Goal: Transaction & Acquisition: Purchase product/service

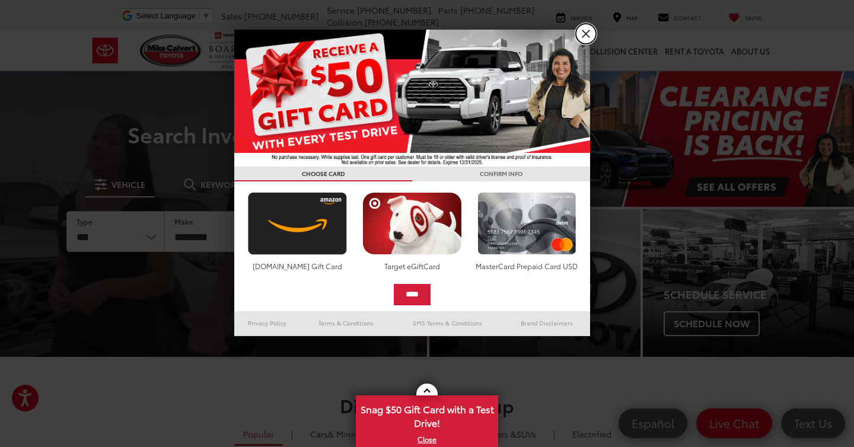
click at [588, 31] on link "X" at bounding box center [586, 34] width 20 height 20
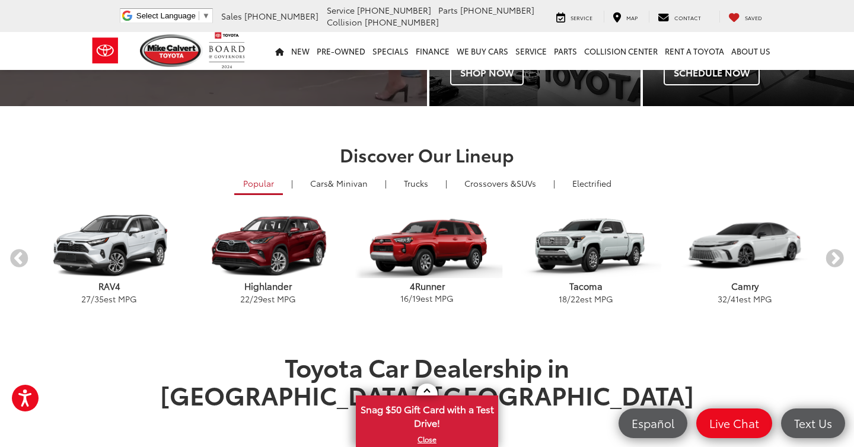
scroll to position [259, 0]
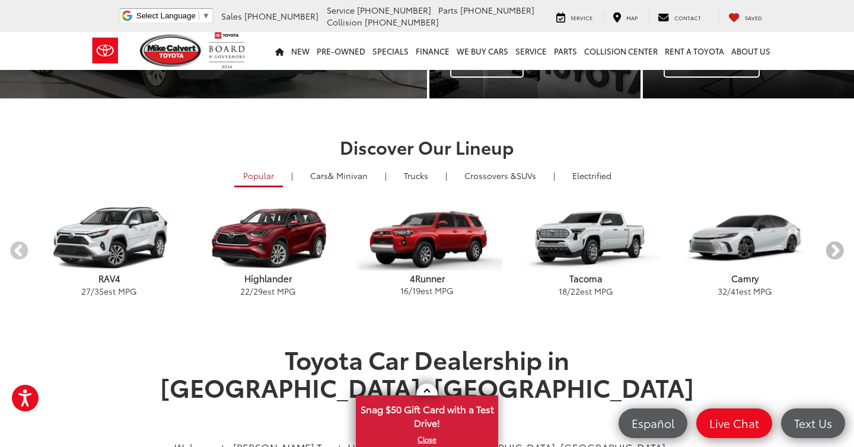
click at [834, 247] on button "Next" at bounding box center [835, 251] width 21 height 21
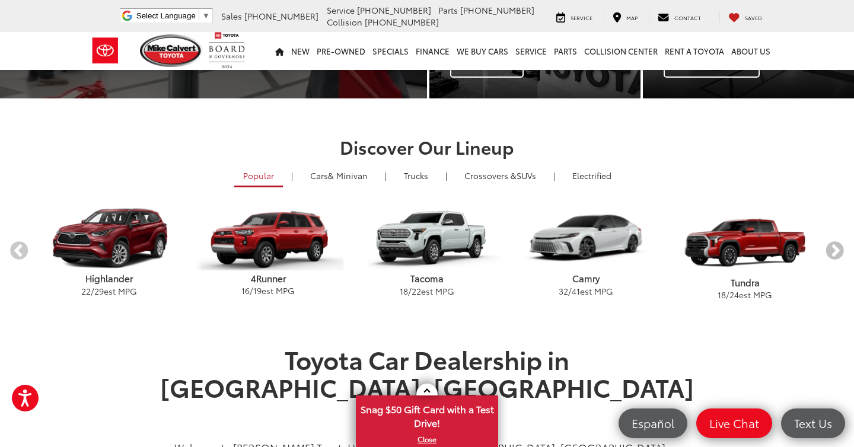
click at [834, 247] on button "Next" at bounding box center [835, 251] width 21 height 21
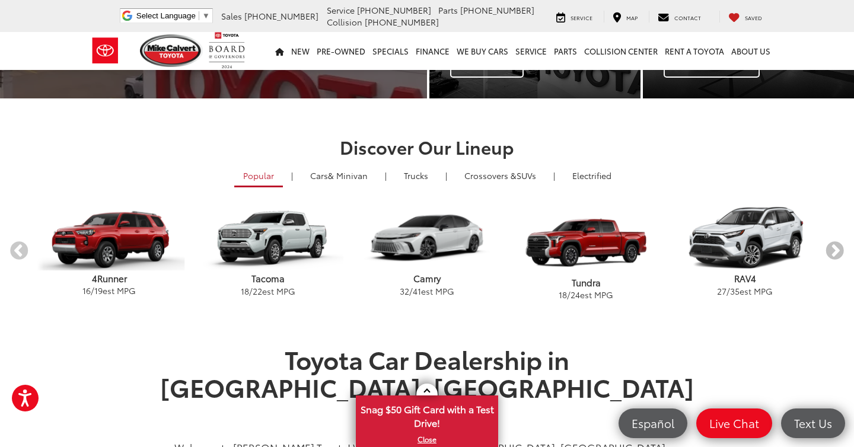
click at [834, 247] on button "Next" at bounding box center [835, 251] width 21 height 21
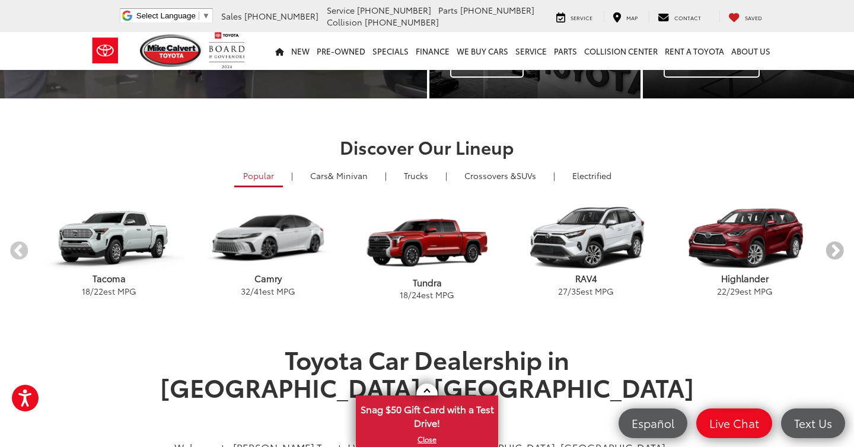
click at [834, 247] on button "Next" at bounding box center [835, 251] width 21 height 21
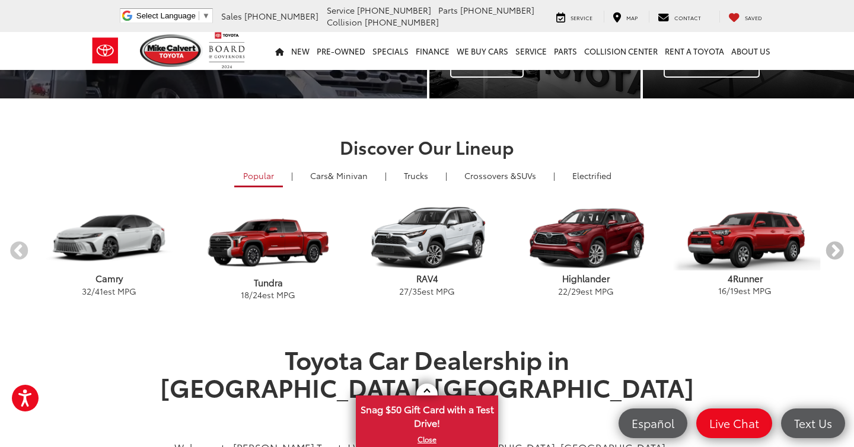
click at [834, 247] on button "Next" at bounding box center [835, 251] width 21 height 21
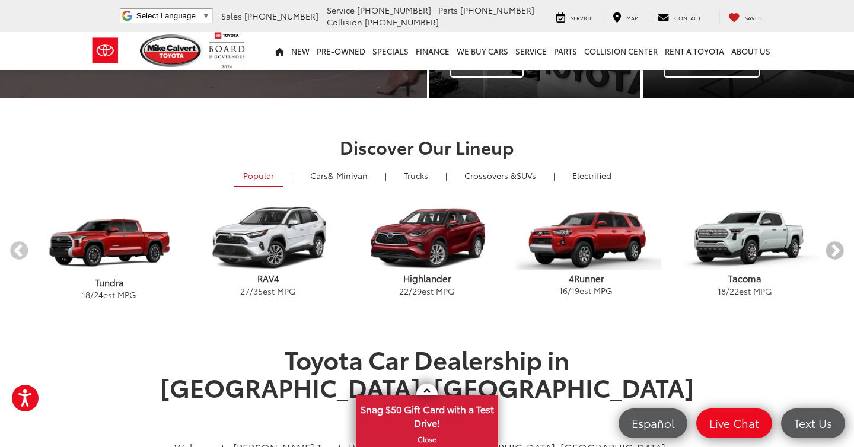
click at [834, 247] on button "Next" at bounding box center [835, 251] width 21 height 21
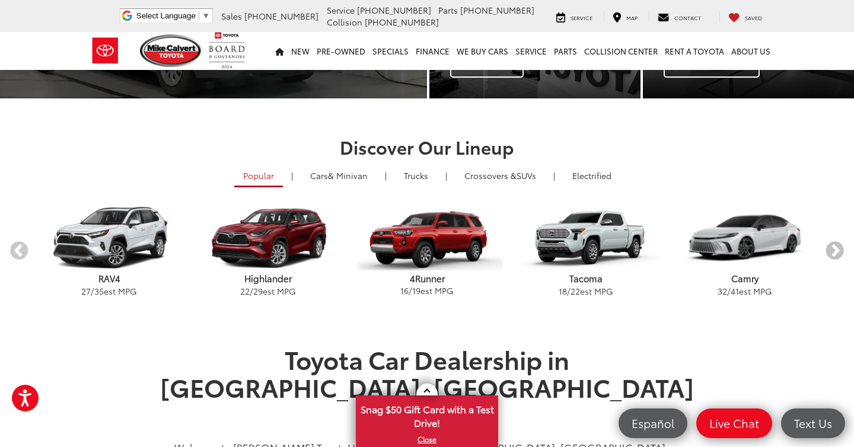
click at [834, 247] on button "Next" at bounding box center [835, 251] width 21 height 21
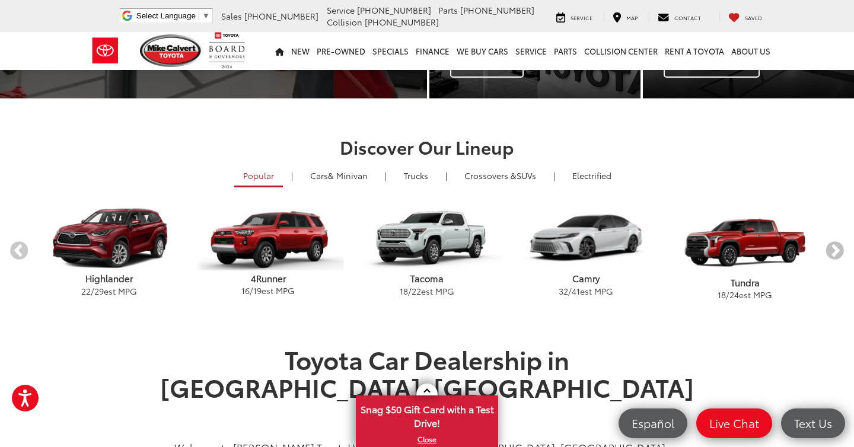
click at [834, 247] on button "Next" at bounding box center [835, 251] width 21 height 21
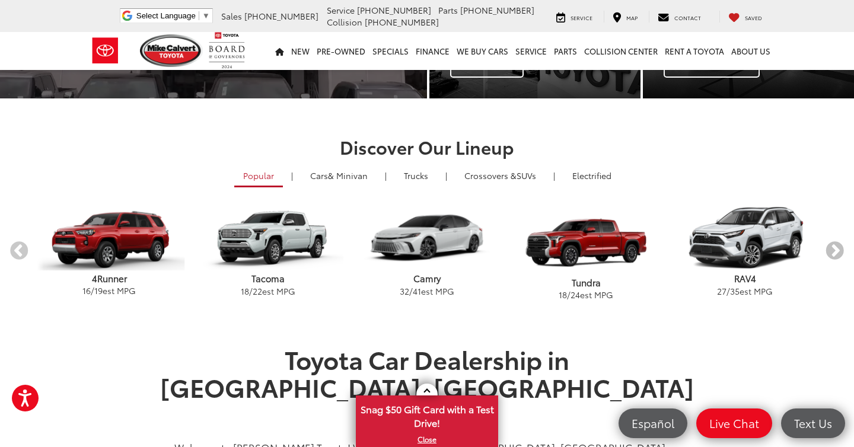
click at [834, 247] on button "Next" at bounding box center [835, 251] width 21 height 21
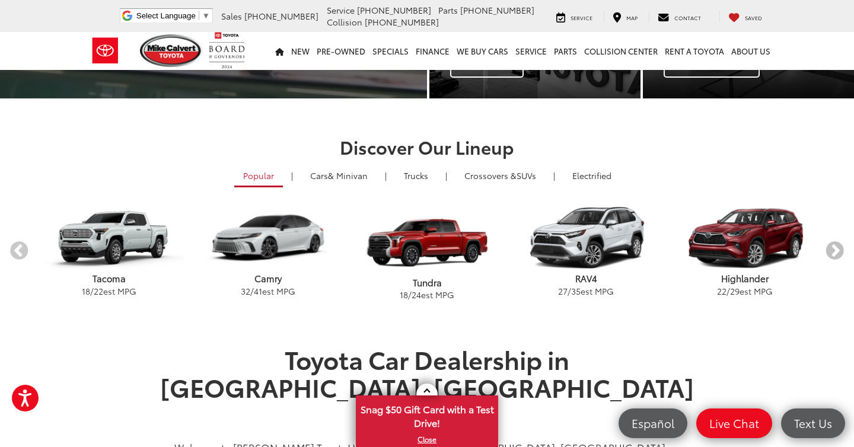
click at [834, 247] on button "Next" at bounding box center [835, 251] width 21 height 21
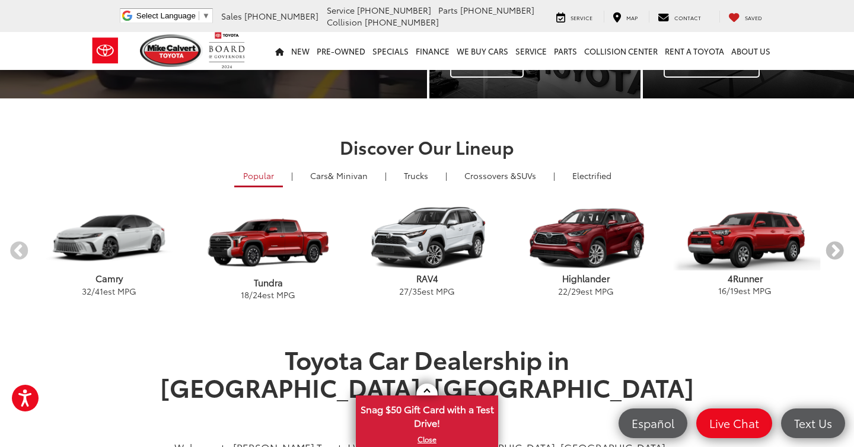
click at [834, 247] on button "Next" at bounding box center [835, 251] width 21 height 21
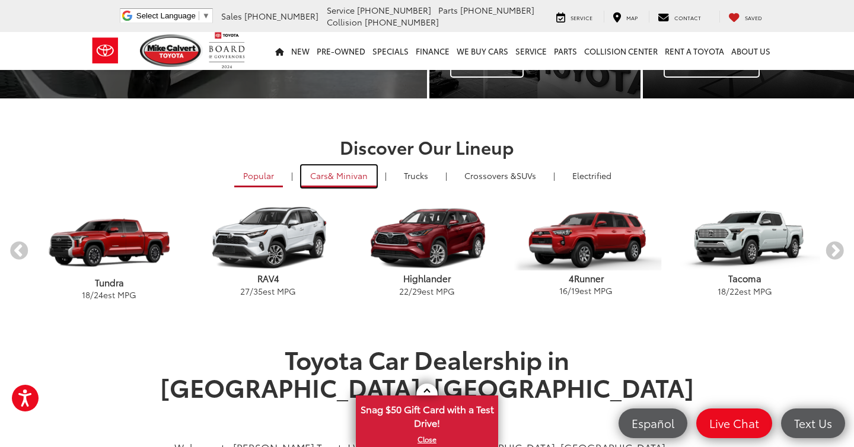
click at [331, 179] on span "& Minivan" at bounding box center [348, 176] width 40 height 12
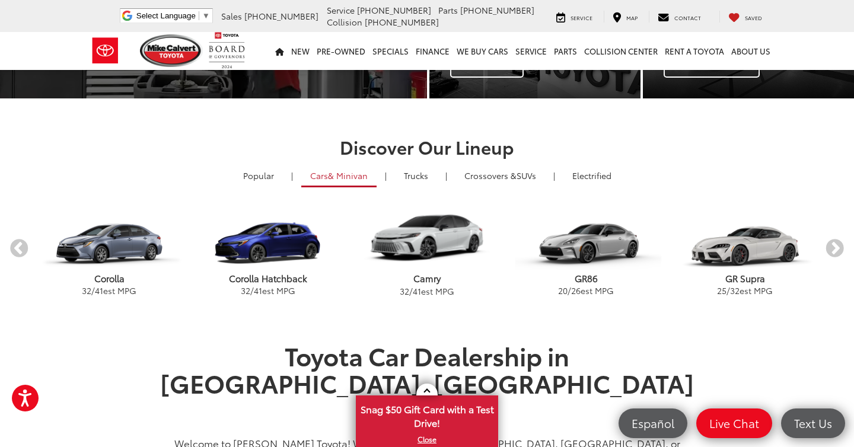
click at [494, 186] on ul "Popular | Cars & Minivan | Trucks | Crossovers & SUVs | Electrified" at bounding box center [427, 177] width 836 height 22
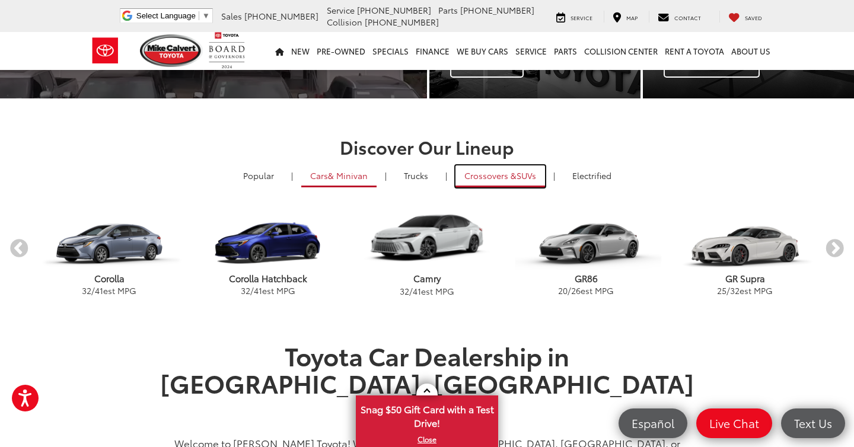
click at [494, 176] on span "Crossovers &" at bounding box center [491, 176] width 52 height 12
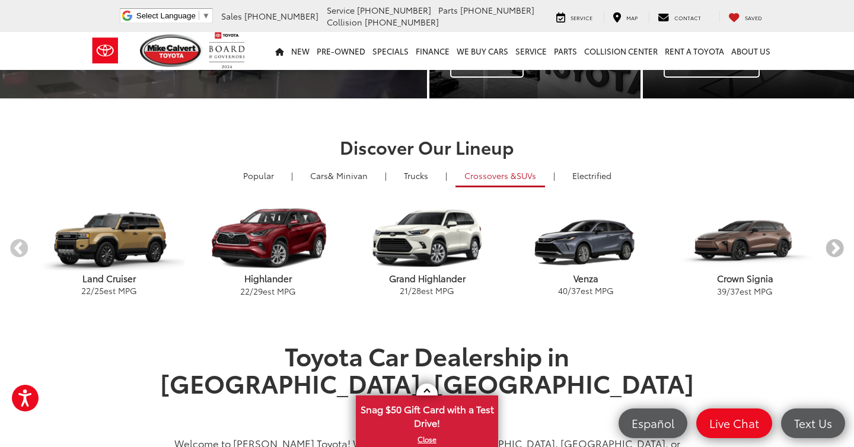
click at [839, 246] on button "Next" at bounding box center [835, 249] width 21 height 21
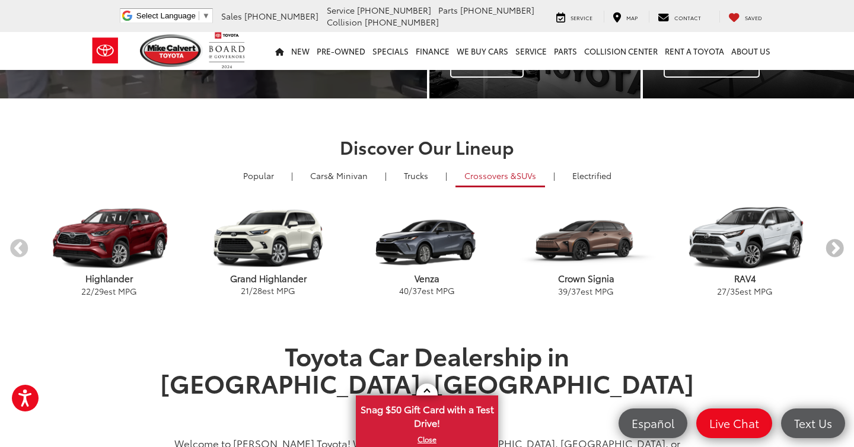
click at [839, 246] on button "Next" at bounding box center [835, 249] width 21 height 21
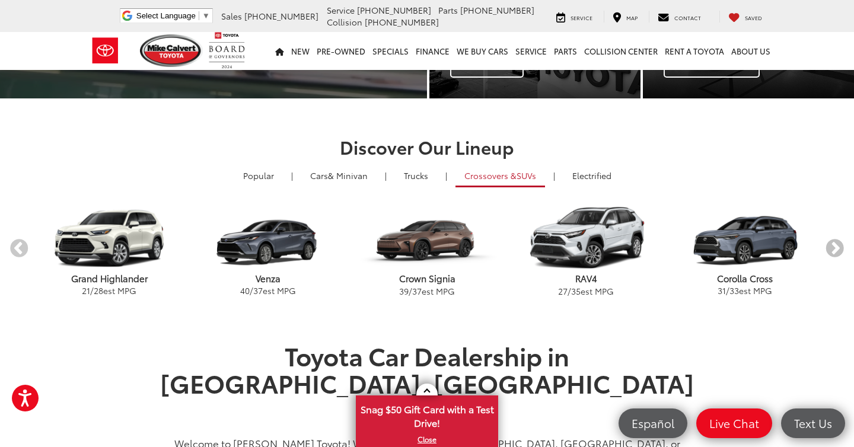
click at [839, 246] on button "Next" at bounding box center [835, 249] width 21 height 21
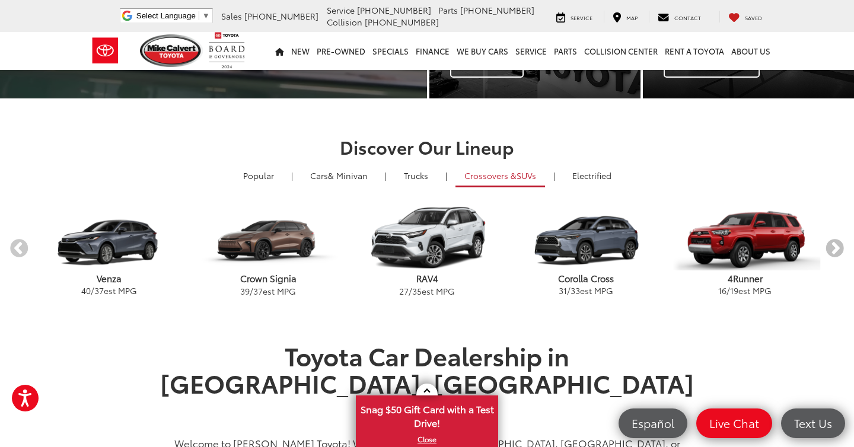
click at [839, 246] on button "Next" at bounding box center [835, 249] width 21 height 21
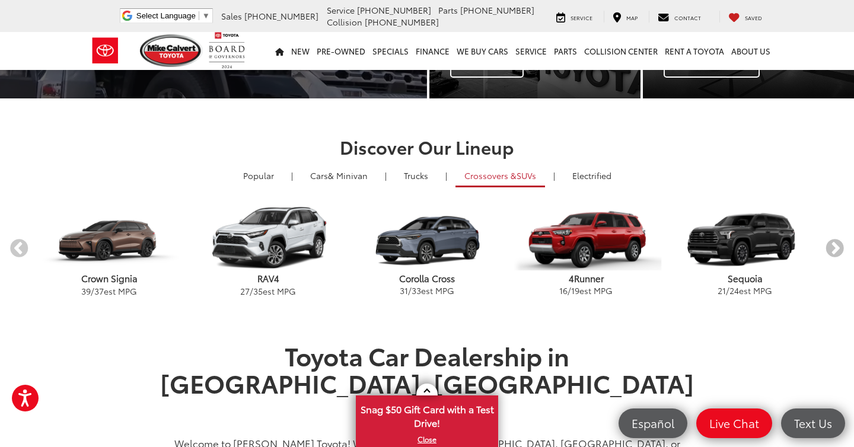
click at [839, 246] on button "Next" at bounding box center [835, 249] width 21 height 21
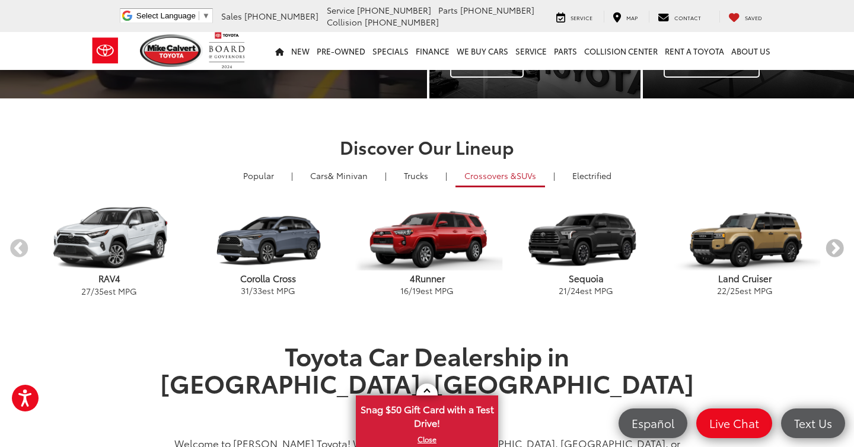
click at [839, 246] on button "Next" at bounding box center [835, 249] width 21 height 21
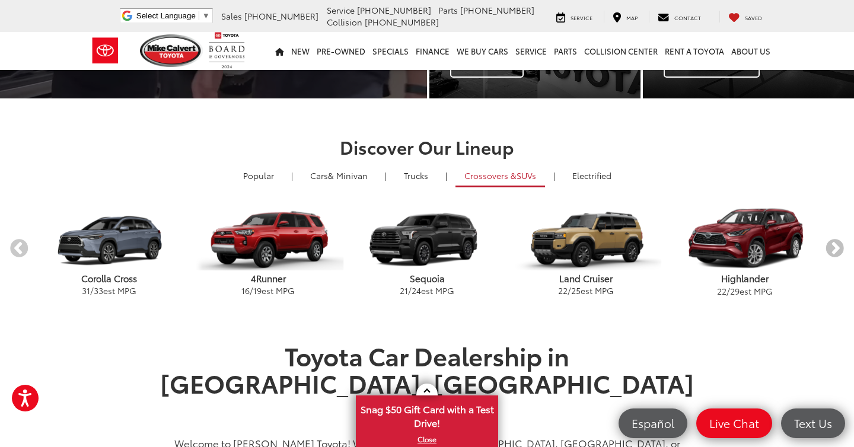
click at [839, 246] on button "Next" at bounding box center [835, 249] width 21 height 21
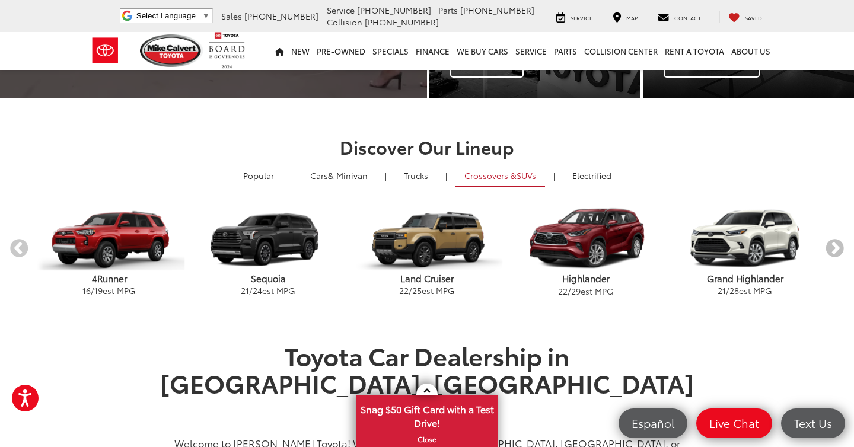
click at [839, 246] on button "Next" at bounding box center [835, 249] width 21 height 21
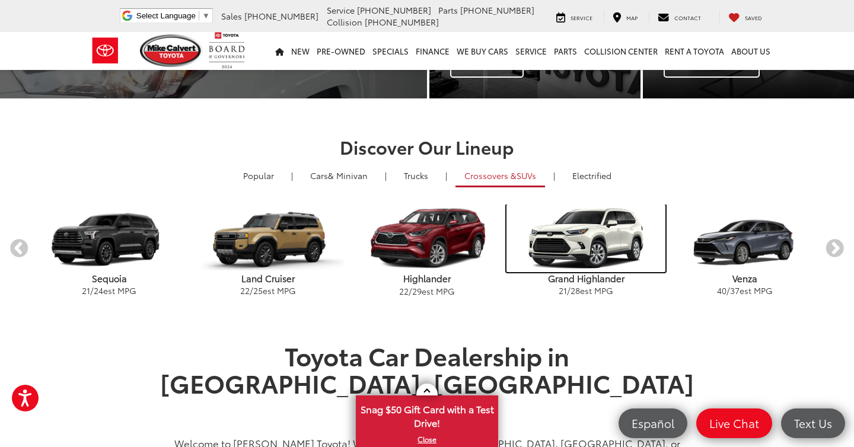
click at [611, 238] on img "carousel" at bounding box center [586, 239] width 159 height 68
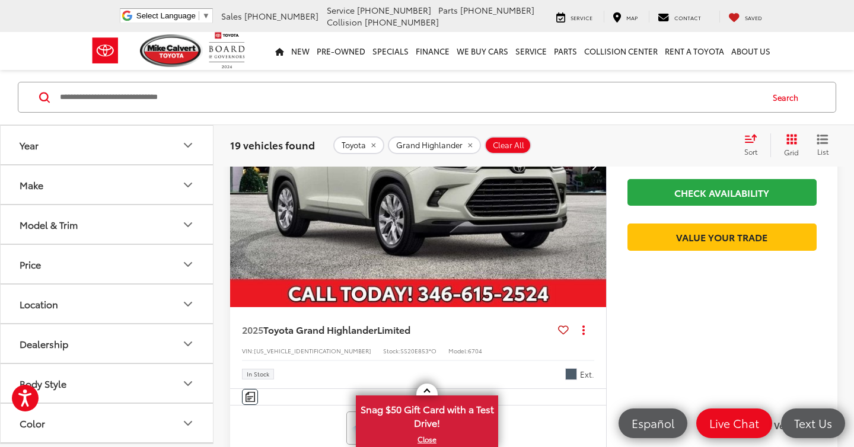
scroll to position [220, 0]
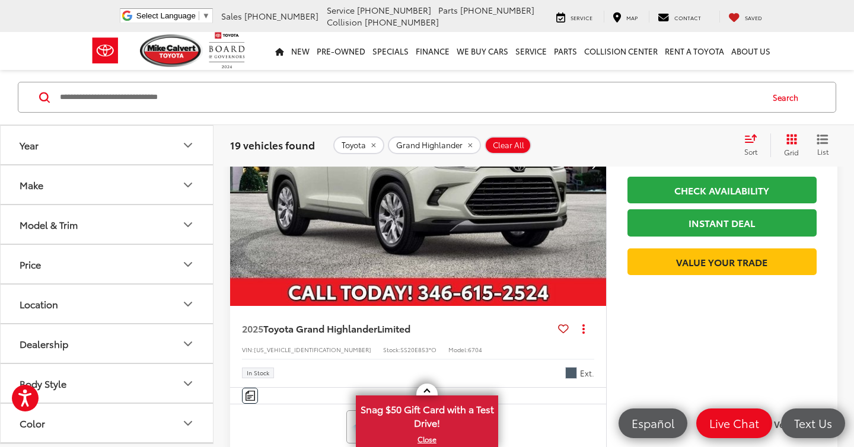
click at [192, 220] on icon "Model & Trim" at bounding box center [188, 225] width 14 height 14
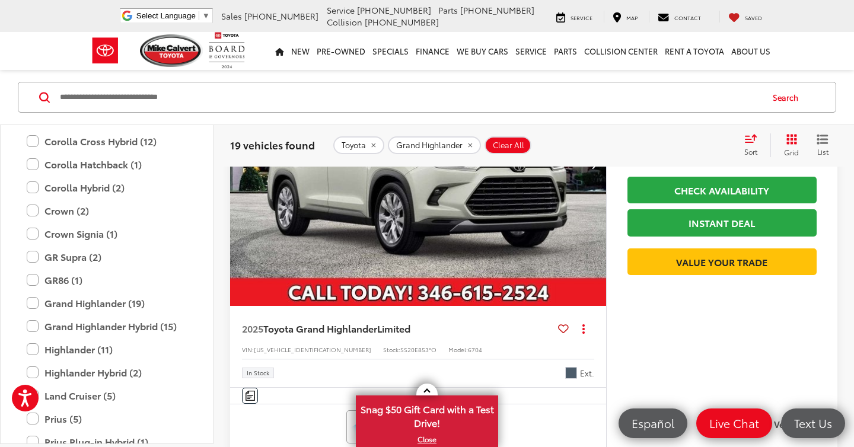
scroll to position [287, 0]
click at [33, 323] on label "Grand Highlander Hybrid (15)" at bounding box center [107, 324] width 160 height 21
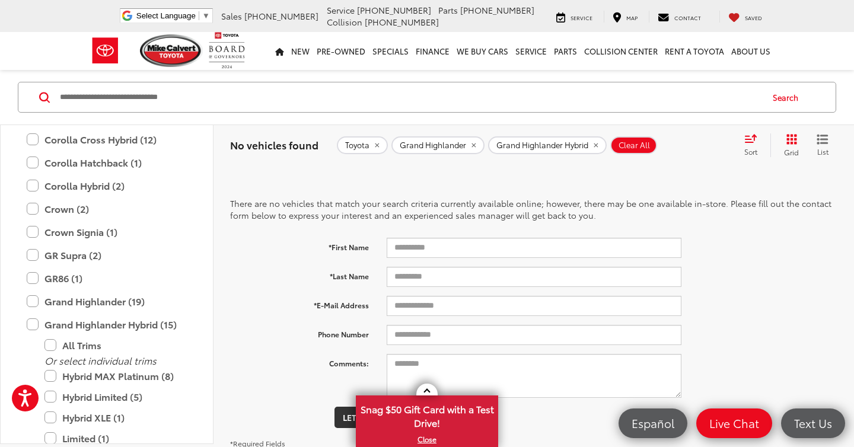
scroll to position [45, 0]
click at [473, 144] on icon "remove Grand%20Highlander" at bounding box center [474, 146] width 4 height 4
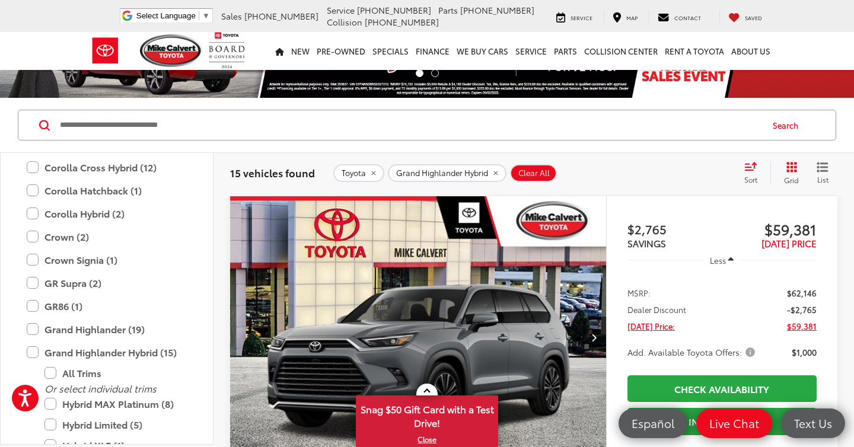
scroll to position [47, 0]
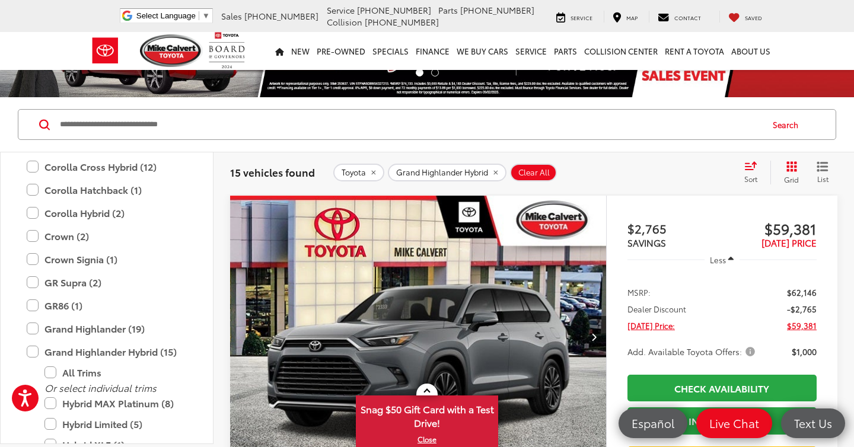
click at [821, 166] on icon "List View" at bounding box center [822, 167] width 9 height 8
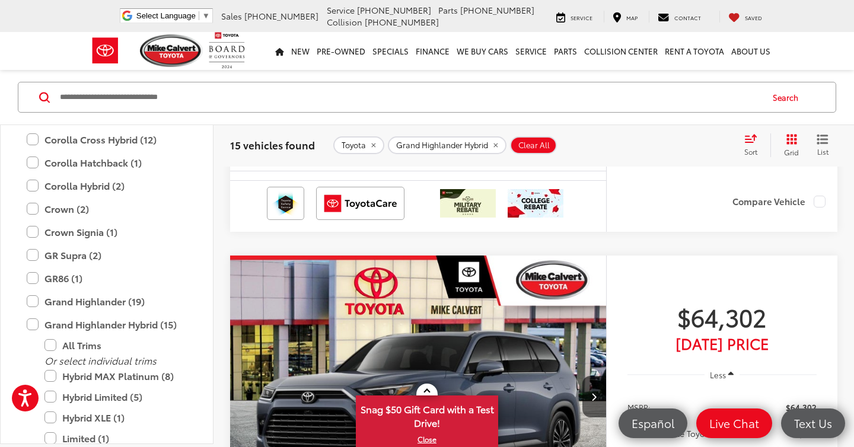
scroll to position [5087, 0]
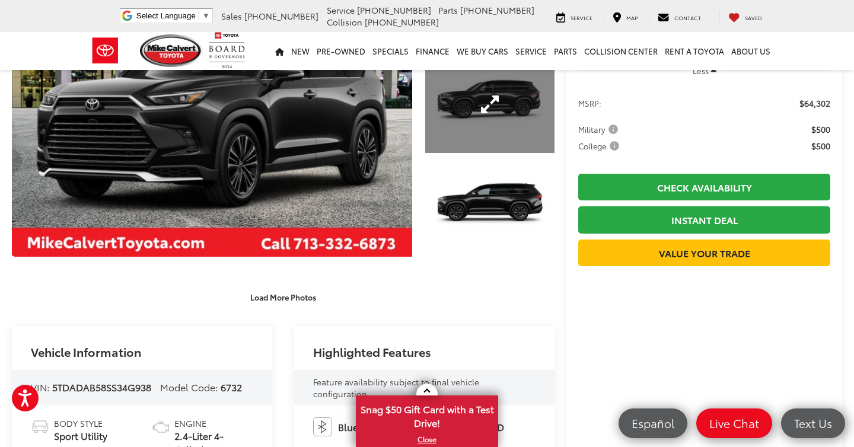
scroll to position [146, 0]
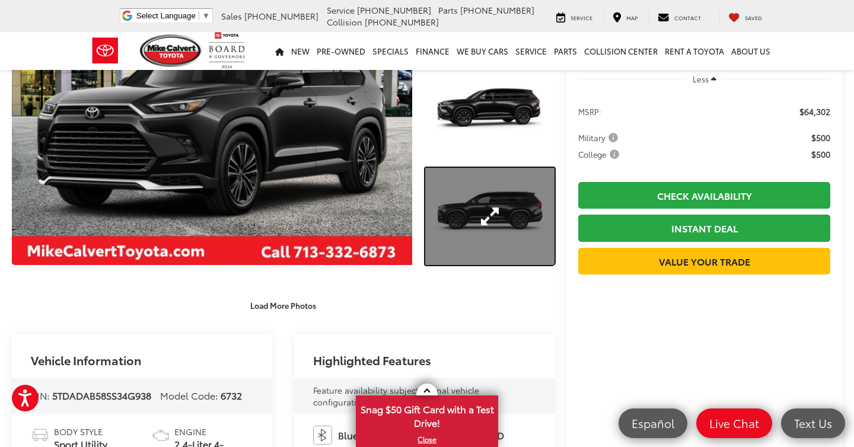
click at [499, 243] on link "Expand Photo 3" at bounding box center [489, 216] width 129 height 97
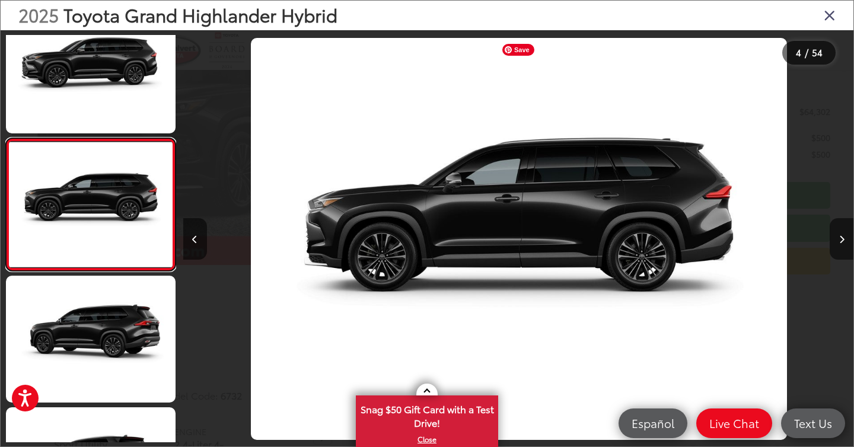
scroll to position [0, 2012]
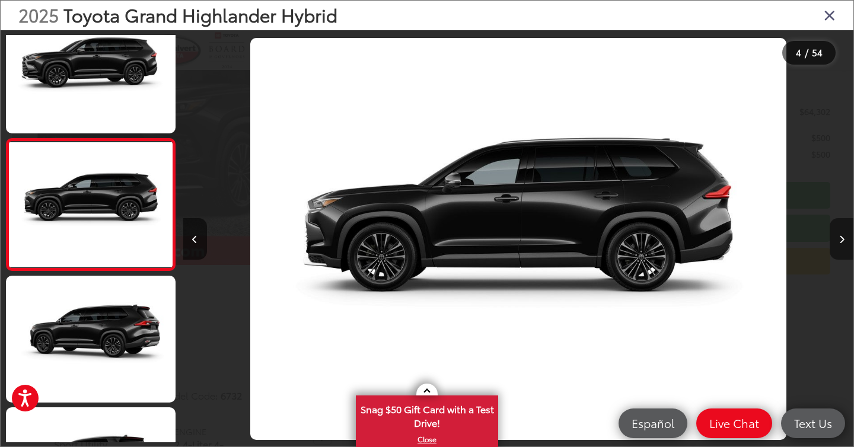
click at [833, 234] on button "Next image" at bounding box center [842, 239] width 24 height 42
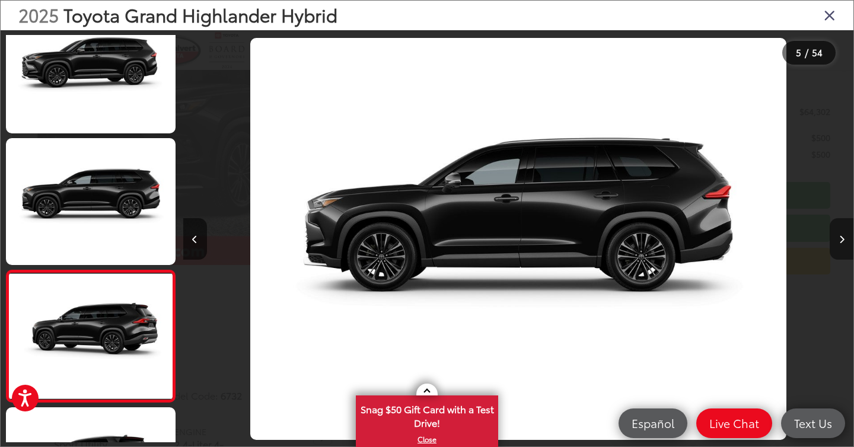
scroll to position [0, 2343]
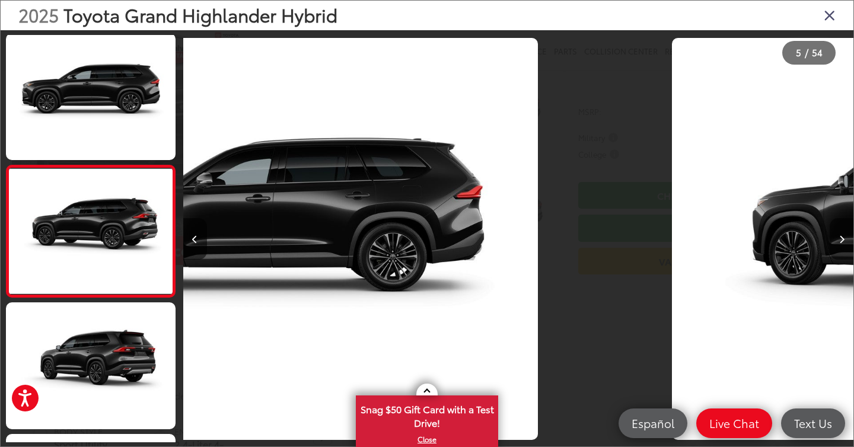
click at [833, 234] on button "Next image" at bounding box center [842, 239] width 24 height 42
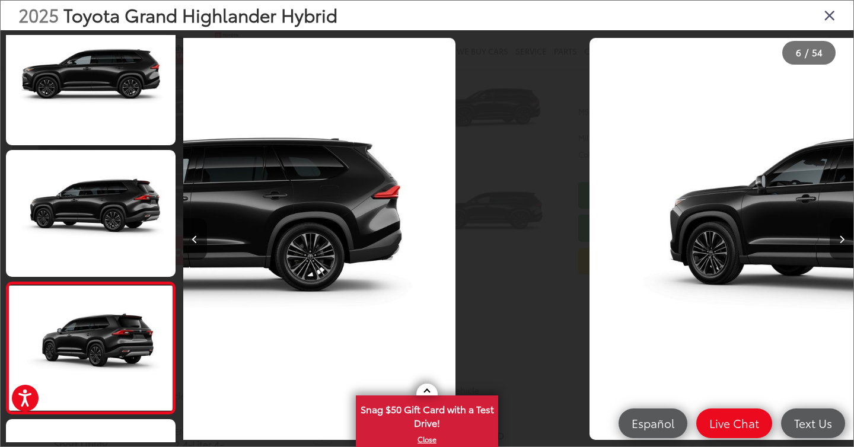
scroll to position [0, 2510]
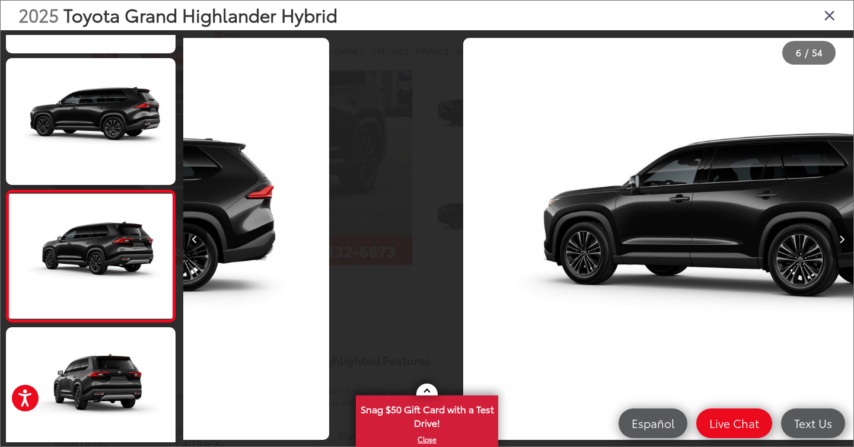
click at [833, 234] on button "Next image" at bounding box center [842, 239] width 24 height 42
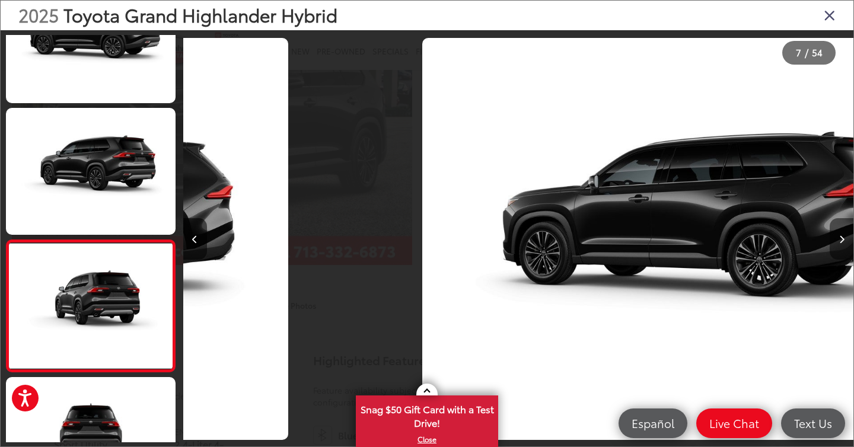
scroll to position [0, 2648]
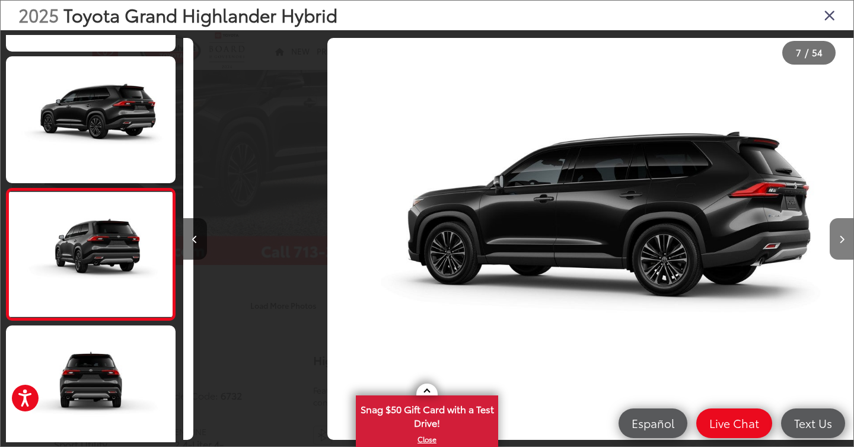
click at [833, 234] on button "Next image" at bounding box center [842, 239] width 24 height 42
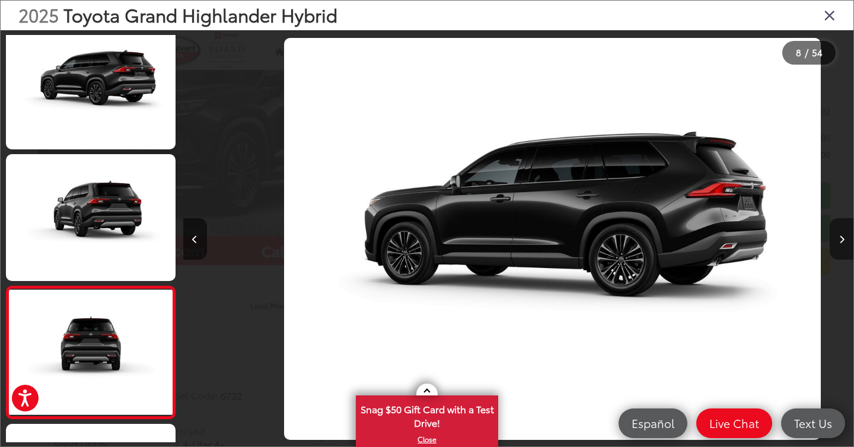
scroll to position [0, 2803]
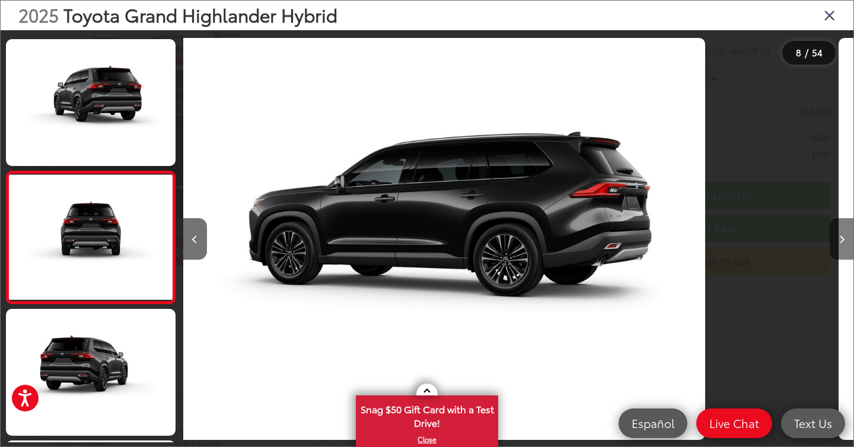
click at [833, 234] on button "Next image" at bounding box center [842, 239] width 24 height 42
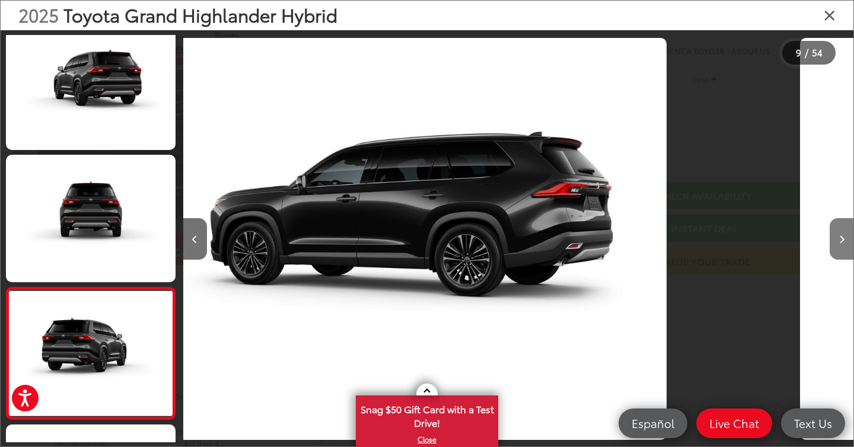
scroll to position [0, 2927]
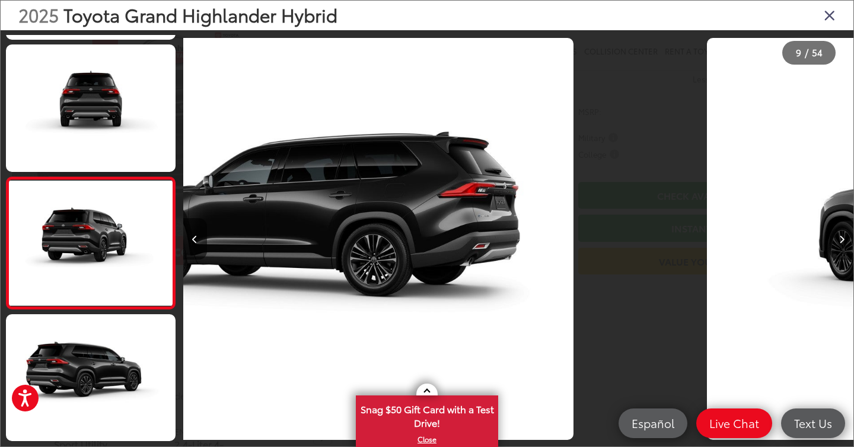
click at [833, 234] on button "Next image" at bounding box center [842, 239] width 24 height 42
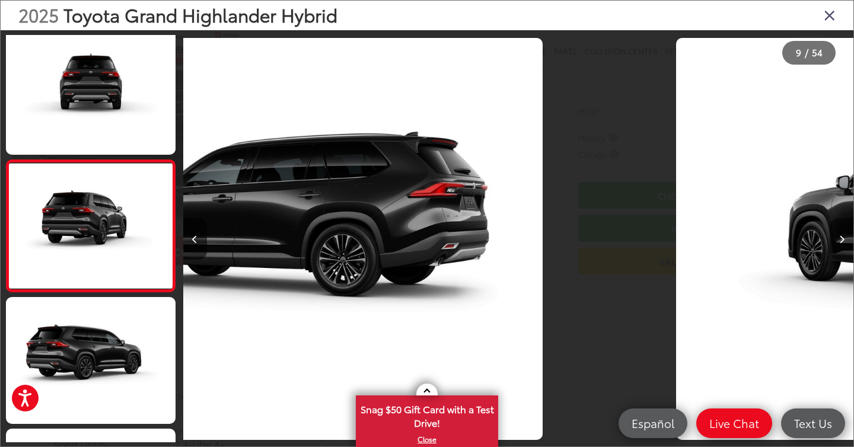
scroll to position [0, 3017]
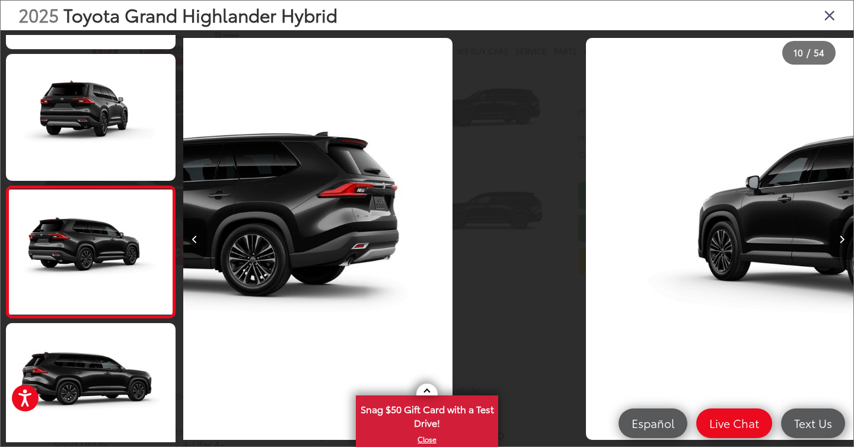
click at [833, 234] on button "Next image" at bounding box center [842, 239] width 24 height 42
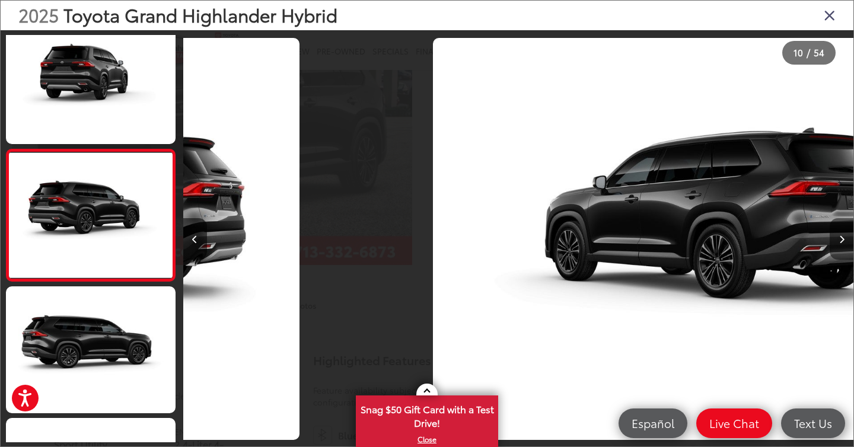
scroll to position [0, 0]
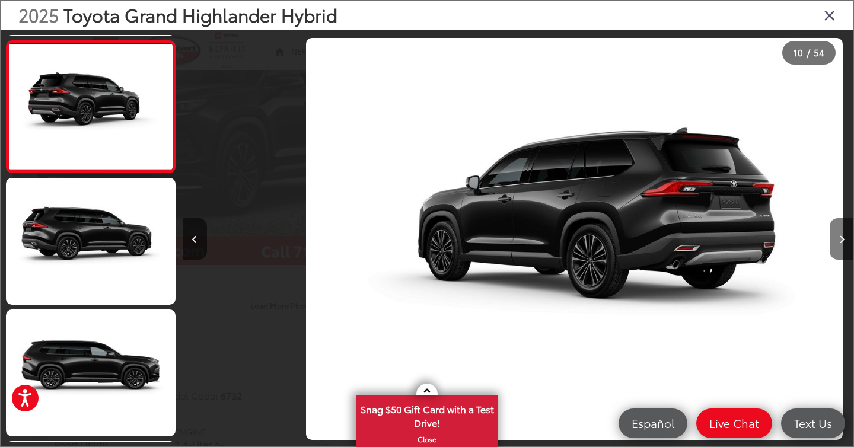
click at [833, 234] on button "Next image" at bounding box center [842, 239] width 24 height 42
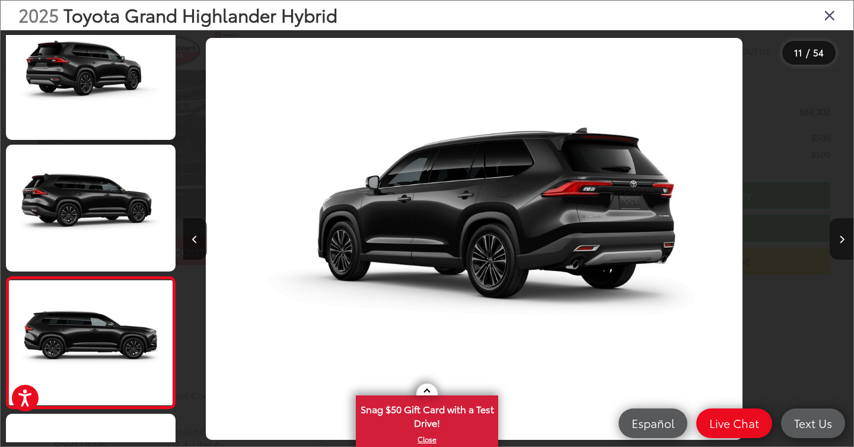
click at [833, 234] on button "Next image" at bounding box center [842, 239] width 24 height 42
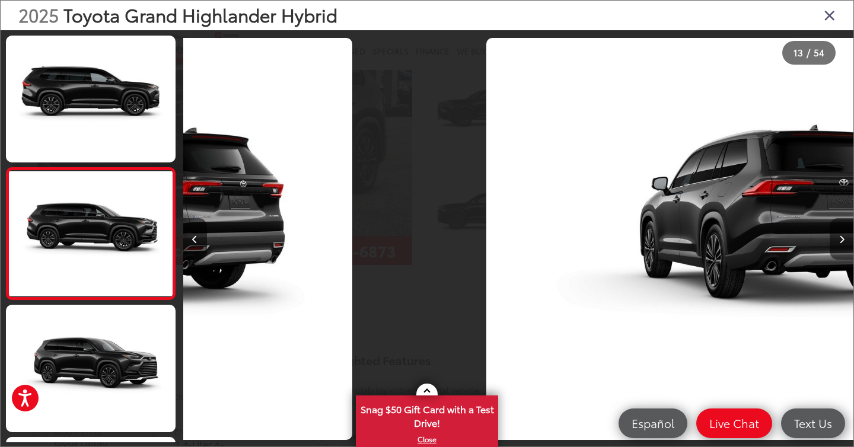
click at [833, 234] on button "Next image" at bounding box center [842, 239] width 24 height 42
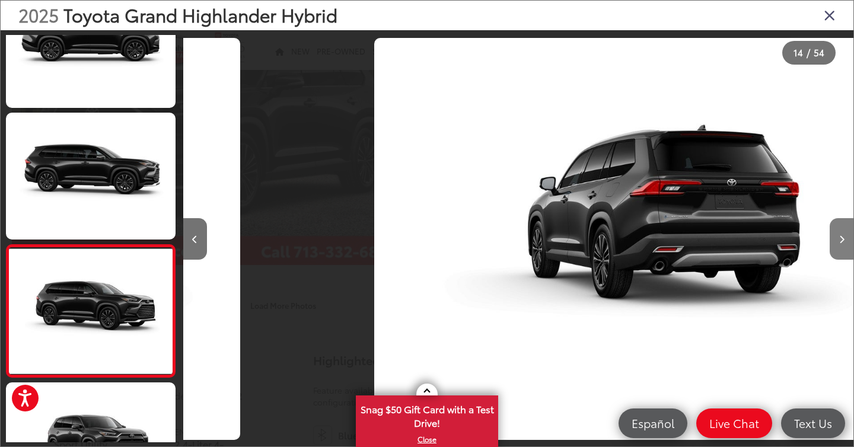
click at [833, 234] on button "Next image" at bounding box center [842, 239] width 24 height 42
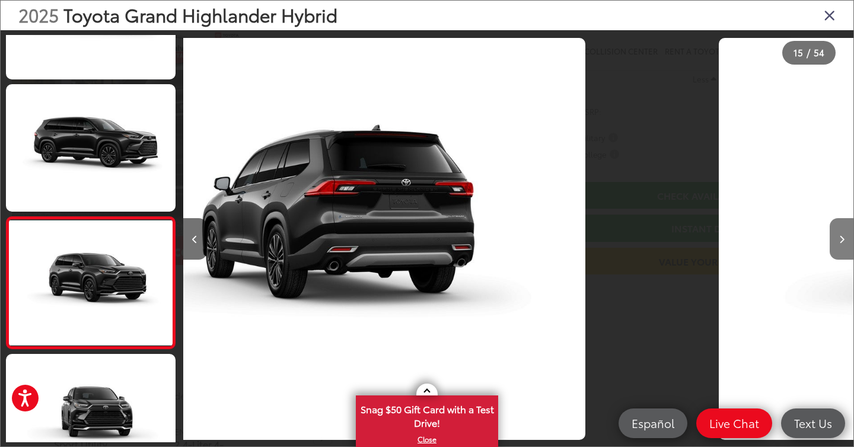
click at [833, 234] on button "Next image" at bounding box center [842, 239] width 24 height 42
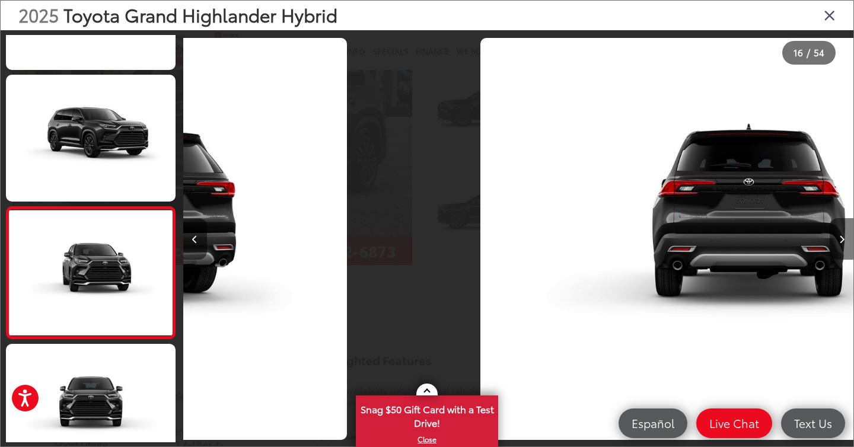
click at [833, 234] on button "Next image" at bounding box center [842, 239] width 24 height 42
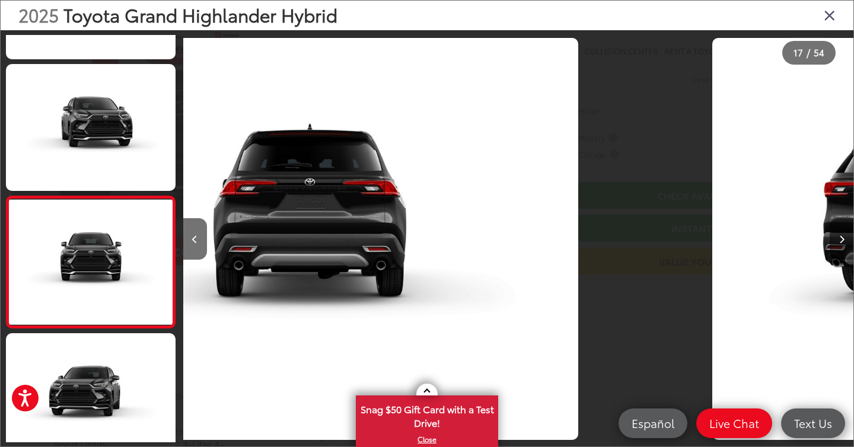
click at [833, 234] on button "Next image" at bounding box center [842, 239] width 24 height 42
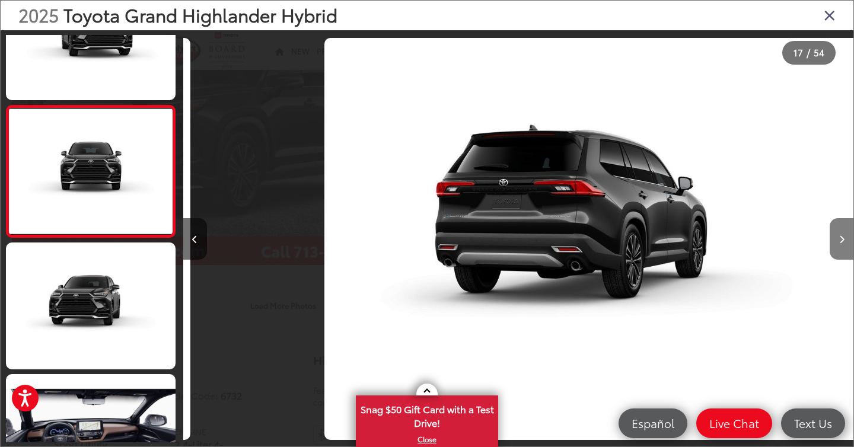
click at [833, 234] on button "Next image" at bounding box center [842, 239] width 24 height 42
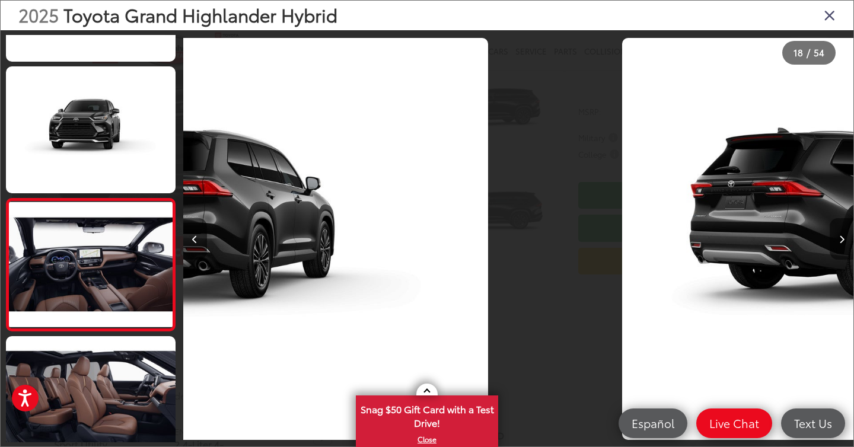
click at [833, 234] on button "Next image" at bounding box center [842, 239] width 24 height 42
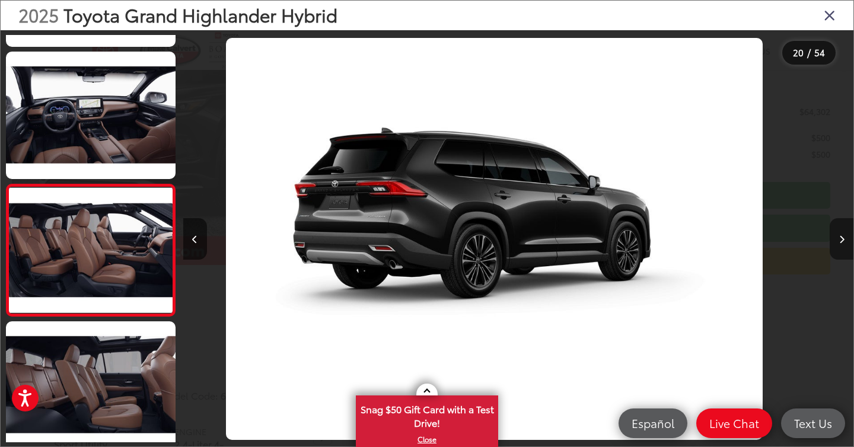
click at [833, 234] on button "Next image" at bounding box center [842, 239] width 24 height 42
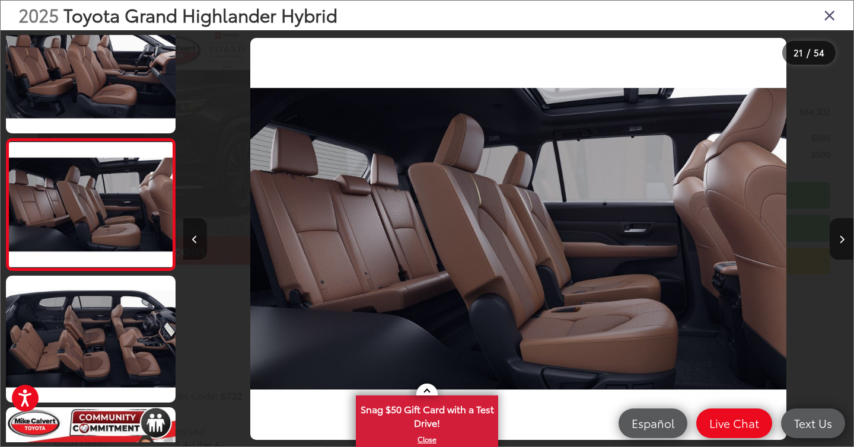
click at [196, 240] on icon "Previous image" at bounding box center [194, 240] width 5 height 8
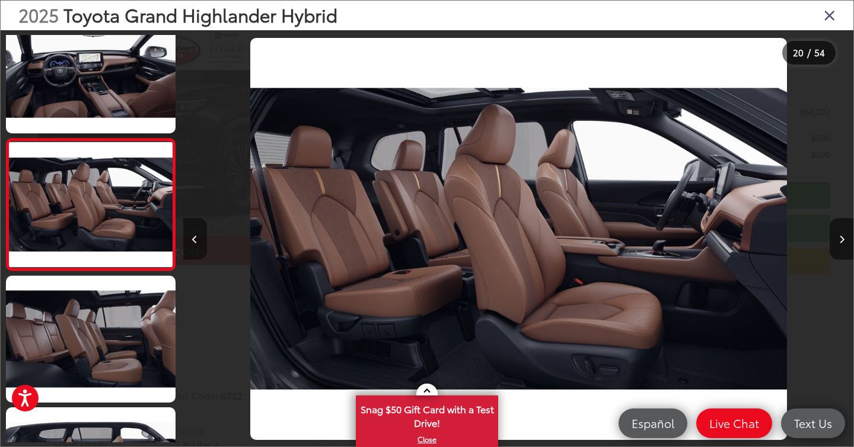
click at [196, 240] on icon "Previous image" at bounding box center [194, 240] width 5 height 8
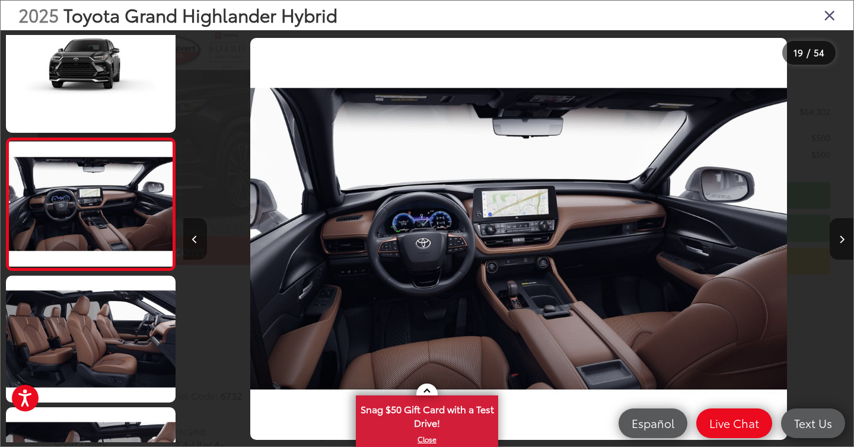
click at [196, 240] on icon "Previous image" at bounding box center [194, 240] width 5 height 8
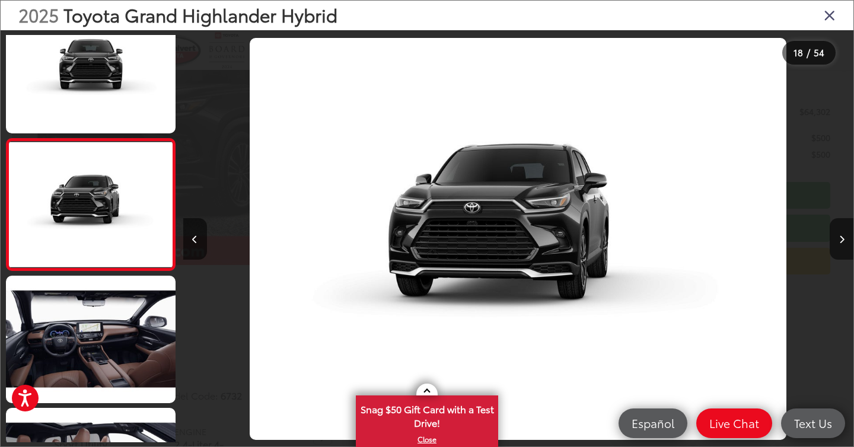
click at [830, 14] on icon "Close gallery" at bounding box center [830, 14] width 12 height 15
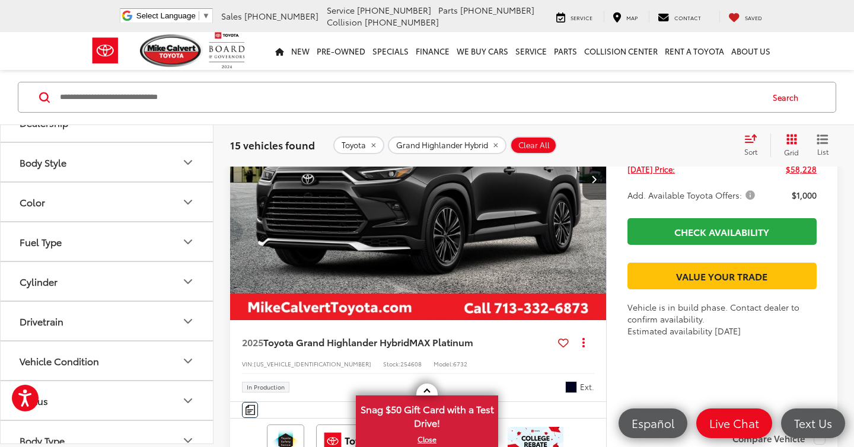
scroll to position [224, 0]
click at [174, 195] on button "Color" at bounding box center [108, 199] width 214 height 39
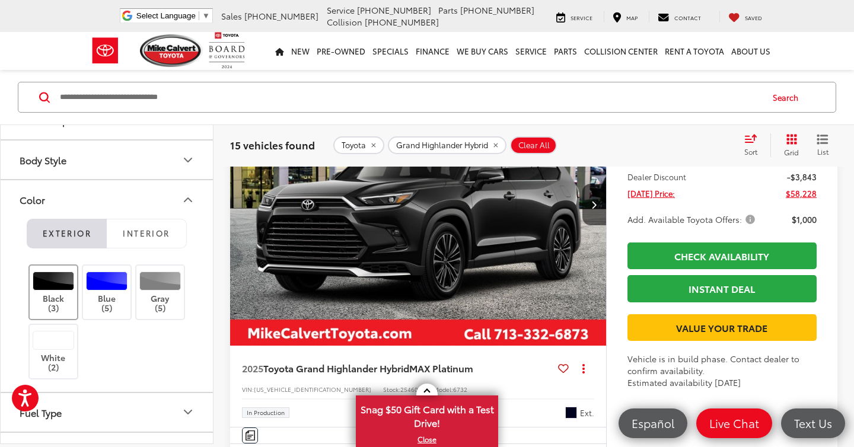
click at [43, 278] on div at bounding box center [54, 281] width 42 height 19
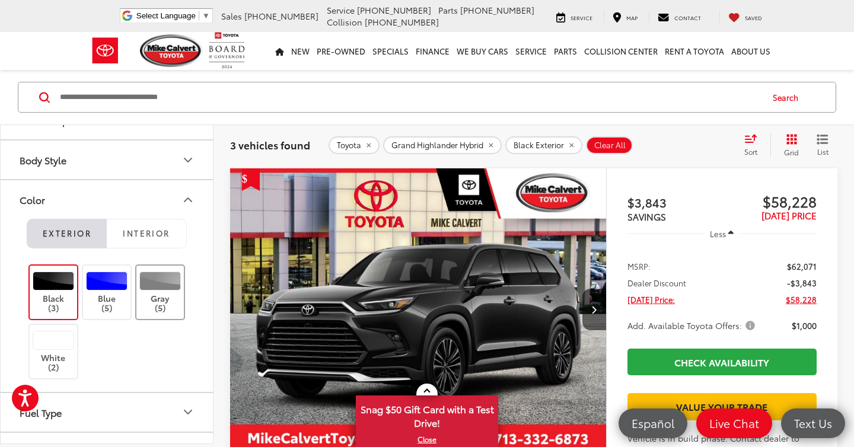
click at [165, 277] on div at bounding box center [160, 281] width 42 height 19
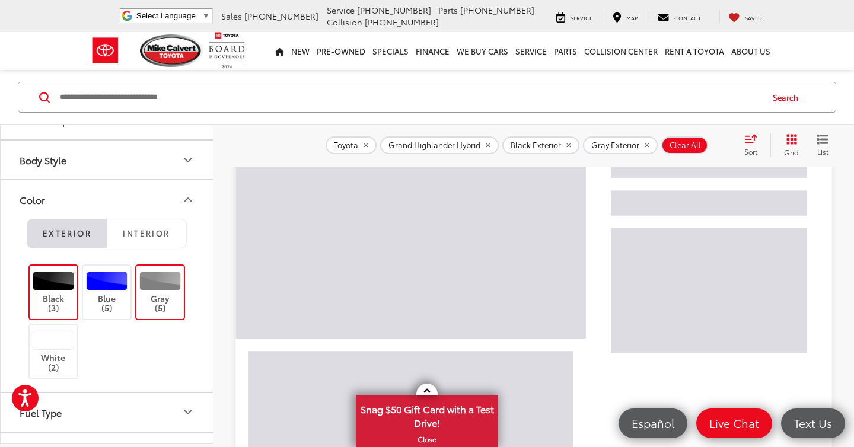
scroll to position [155, 0]
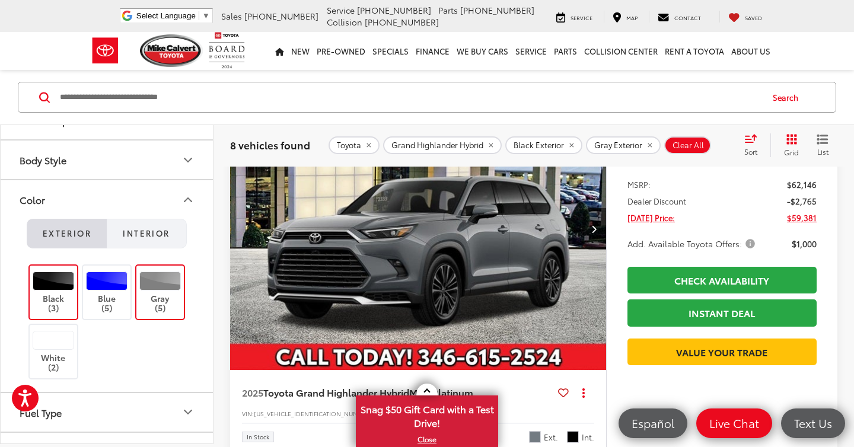
click at [166, 233] on span "Interior" at bounding box center [146, 233] width 47 height 11
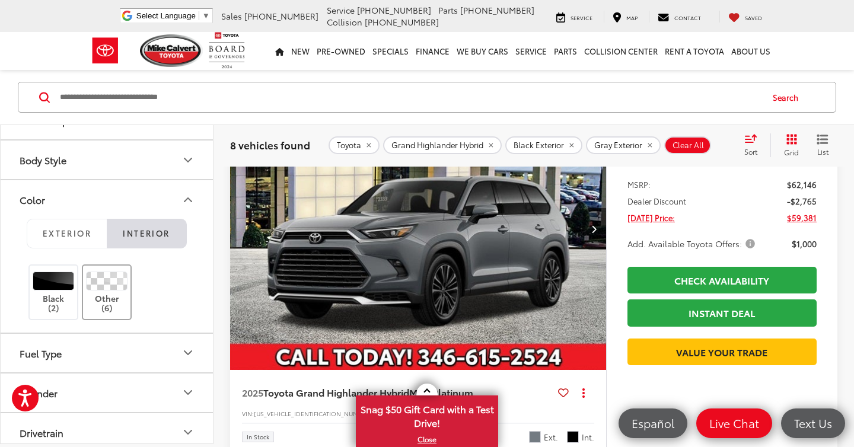
click at [112, 294] on label "Other (6)" at bounding box center [107, 293] width 48 height 42
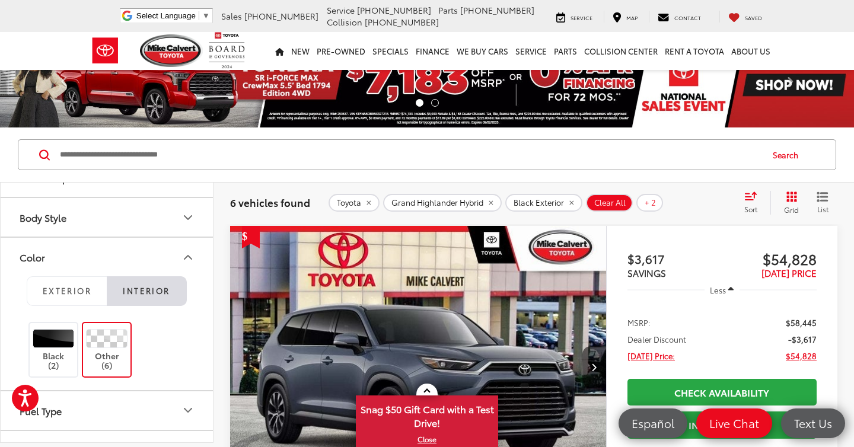
scroll to position [16, 0]
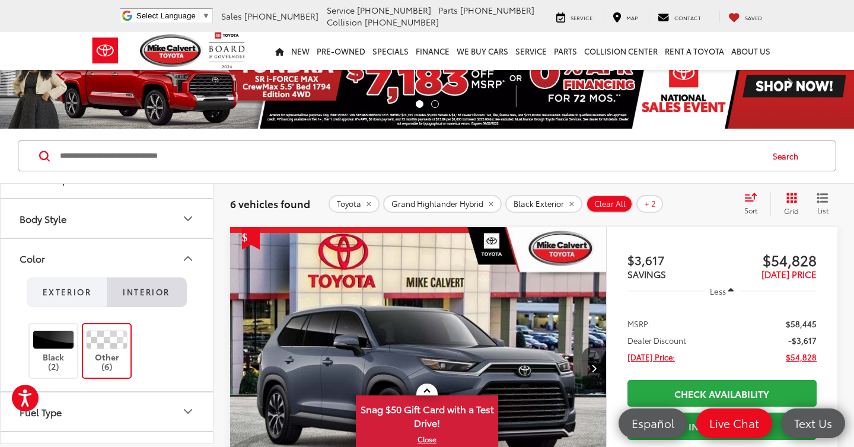
click at [86, 292] on span "Exterior" at bounding box center [67, 292] width 49 height 11
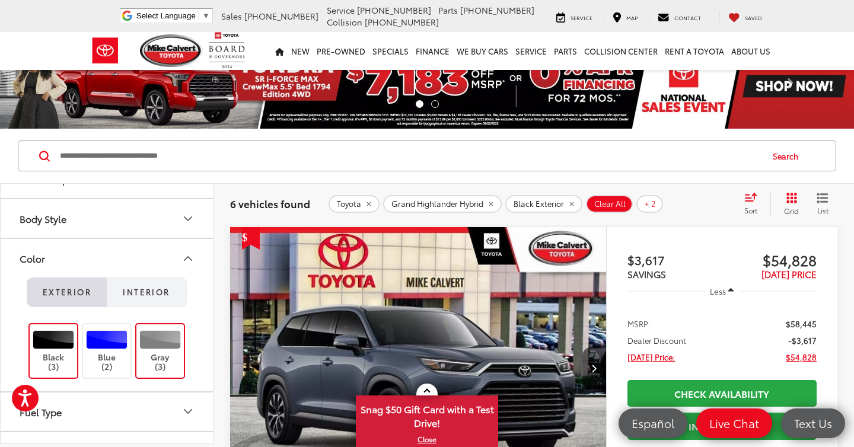
click at [158, 297] on span "Interior" at bounding box center [146, 292] width 47 height 11
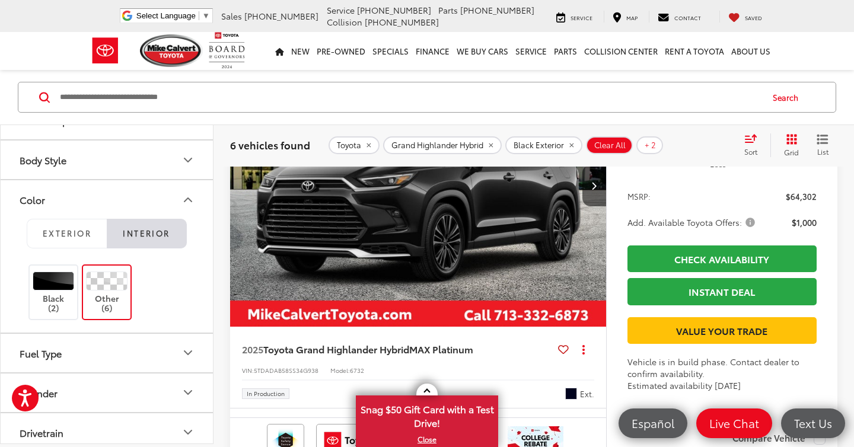
scroll to position [1982, 0]
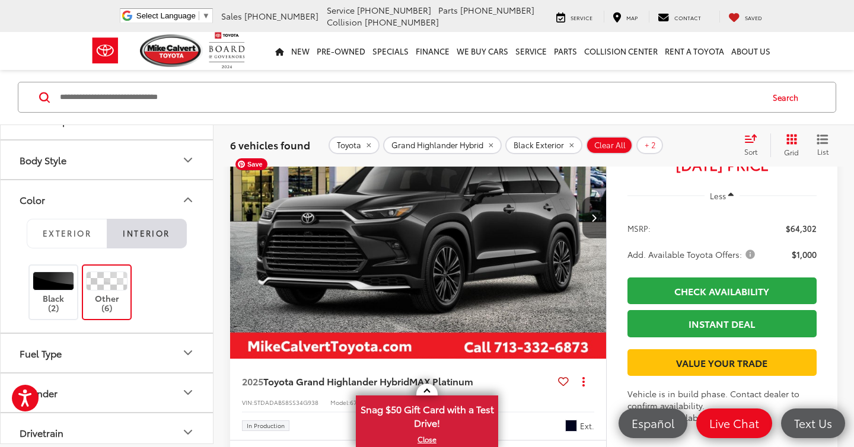
click at [465, 310] on img "2025 Toyota Grand Highlander Hybrid Hybrid MAX Platinum 0" at bounding box center [419, 219] width 378 height 284
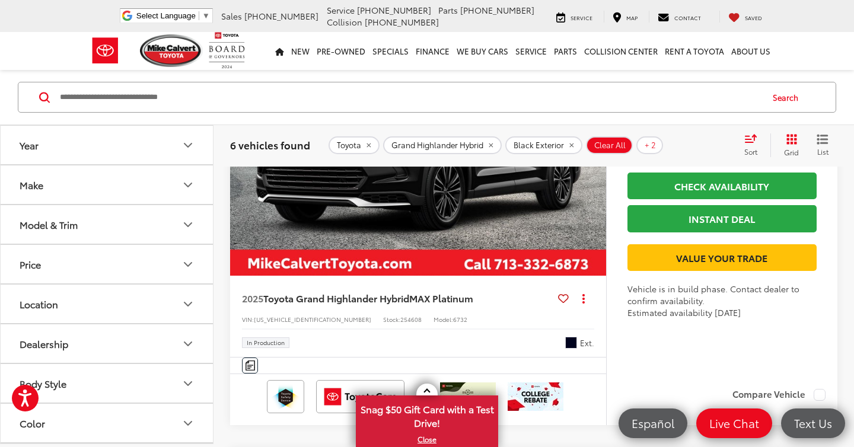
scroll to position [707, 0]
